Goal: Download file/media

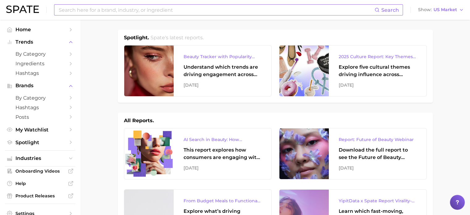
click at [103, 13] on input at bounding box center [216, 10] width 316 height 11
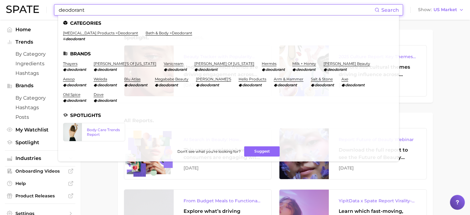
type input "deodorant"
click at [173, 30] on ul "Categories [MEDICAL_DATA] products > deodorant # deodorant bath & body > deodor…" at bounding box center [228, 88] width 341 height 146
click at [175, 32] on link "bath & body > deodorant" at bounding box center [169, 33] width 47 height 5
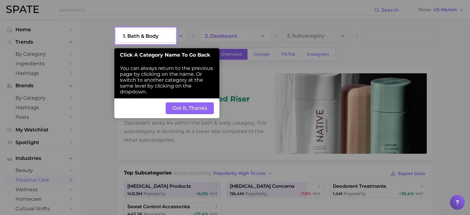
click at [190, 110] on button "Got It, Thanks" at bounding box center [190, 108] width 48 height 12
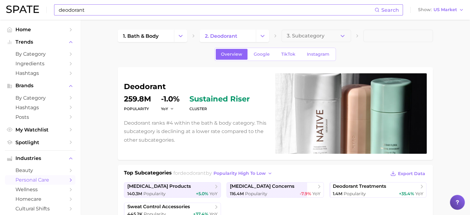
click at [151, 11] on input "deodorant" at bounding box center [216, 10] width 316 height 11
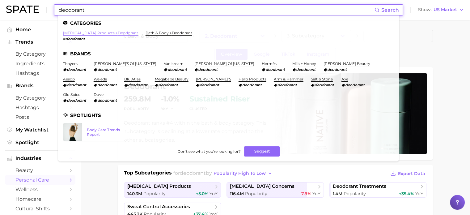
click at [123, 35] on link "[MEDICAL_DATA] products > deodorant" at bounding box center [100, 33] width 75 height 5
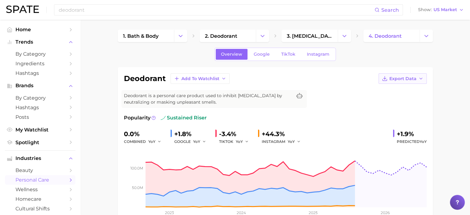
click at [425, 76] on button "Export Data" at bounding box center [403, 78] width 48 height 11
click at [418, 95] on button "Time Series Image" at bounding box center [393, 100] width 68 height 11
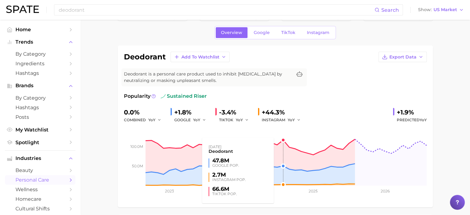
scroll to position [31, 0]
